Goal: Transaction & Acquisition: Purchase product/service

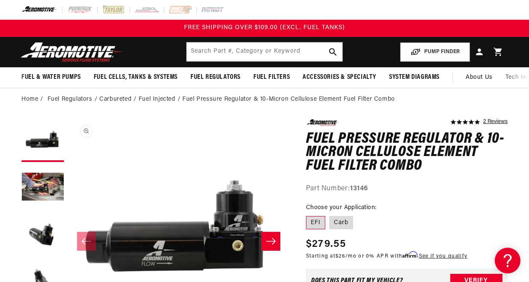
scroll to position [0, 0]
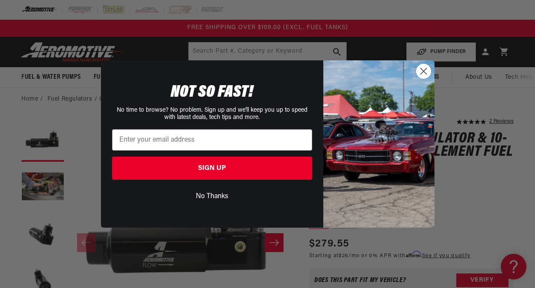
click at [421, 69] on icon "Close dialog" at bounding box center [424, 71] width 6 height 6
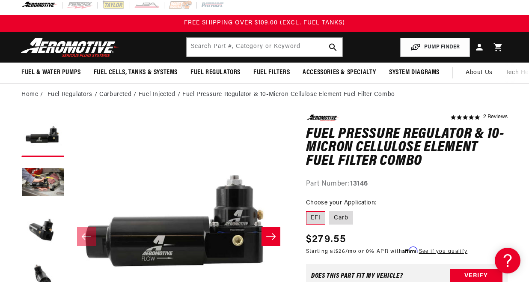
scroll to position [0, 0]
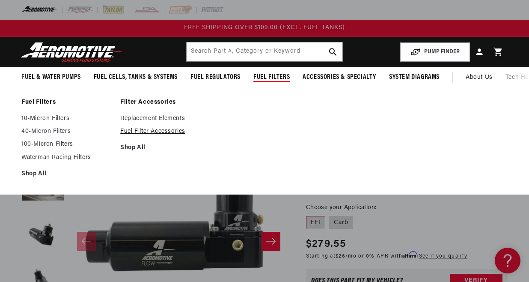
click at [169, 130] on link "Fuel Filter Accessories" at bounding box center [165, 132] width 90 height 8
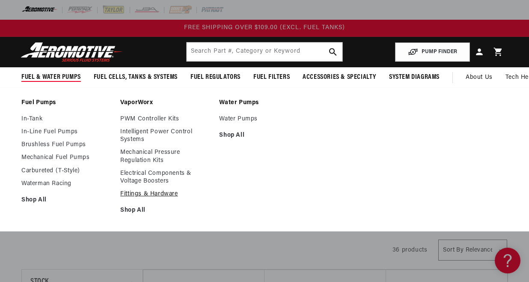
click at [155, 192] on link "Fittings & Hardware" at bounding box center [165, 194] width 90 height 8
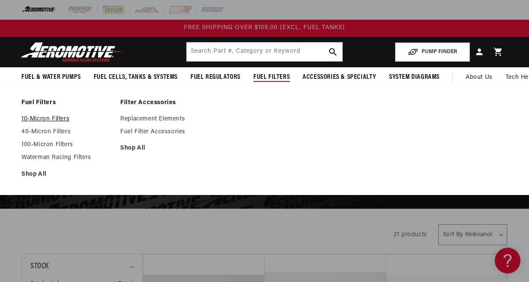
click at [41, 119] on link "10-Micron Filters" at bounding box center [66, 119] width 90 height 8
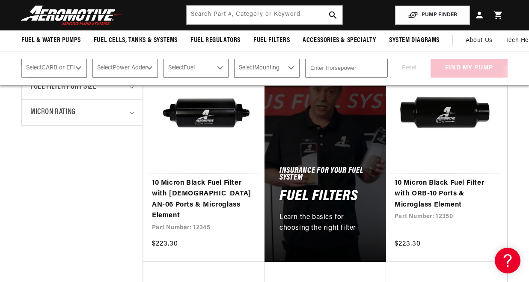
scroll to position [214, 0]
